Goal: Check status: Check status

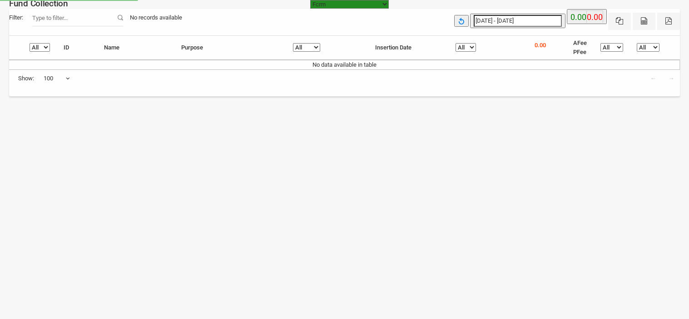
select select "[URL][DOMAIN_NAME]"
select select "100"
select select "[URL][DOMAIN_NAME]"
select select "100"
select select "[URL][DOMAIN_NAME]"
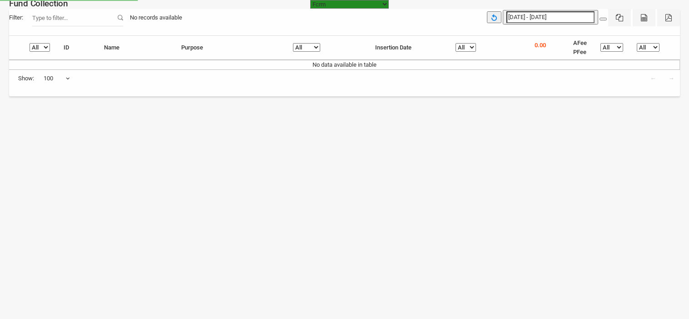
select select "100"
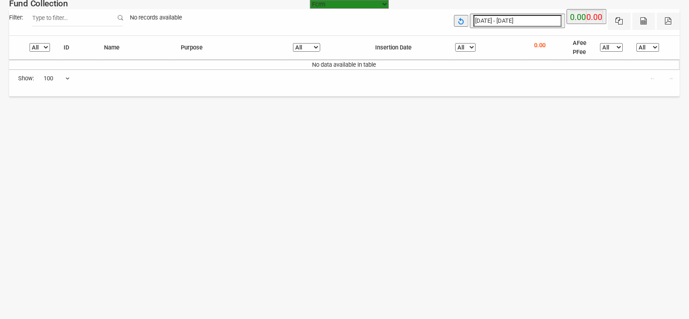
type input "[DATE]"
click at [507, 24] on input "[DATE] - [DATE]" at bounding box center [518, 21] width 88 height 12
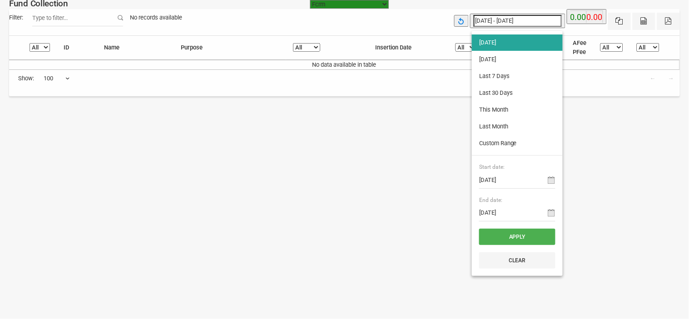
type input "[DATE]"
click at [495, 58] on li "[DATE]" at bounding box center [517, 59] width 91 height 16
type input "[DATE] - [DATE]"
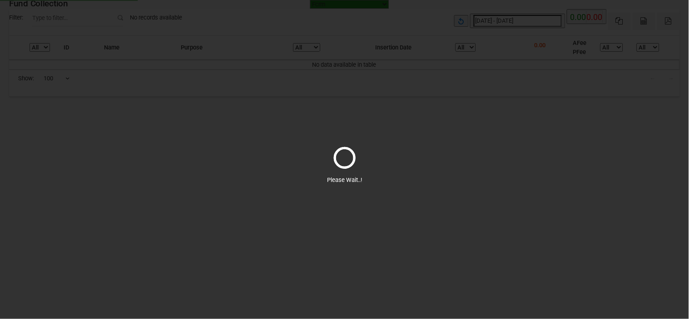
select select "100"
